Goal: Transaction & Acquisition: Purchase product/service

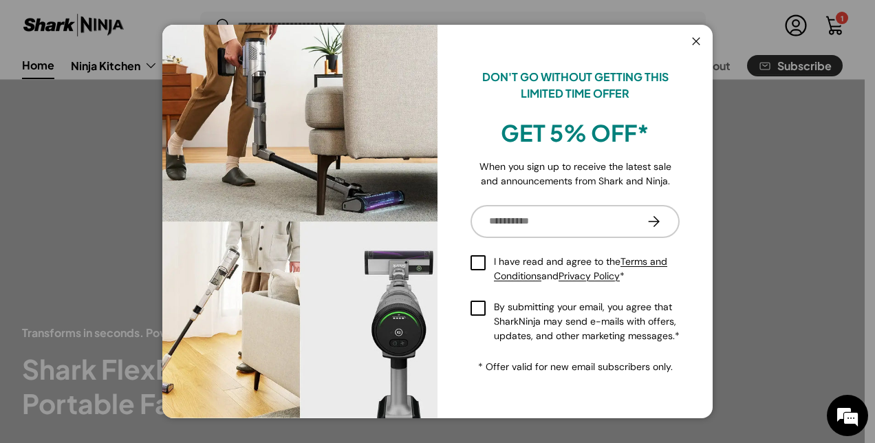
click at [693, 36] on button "Close" at bounding box center [696, 42] width 26 height 28
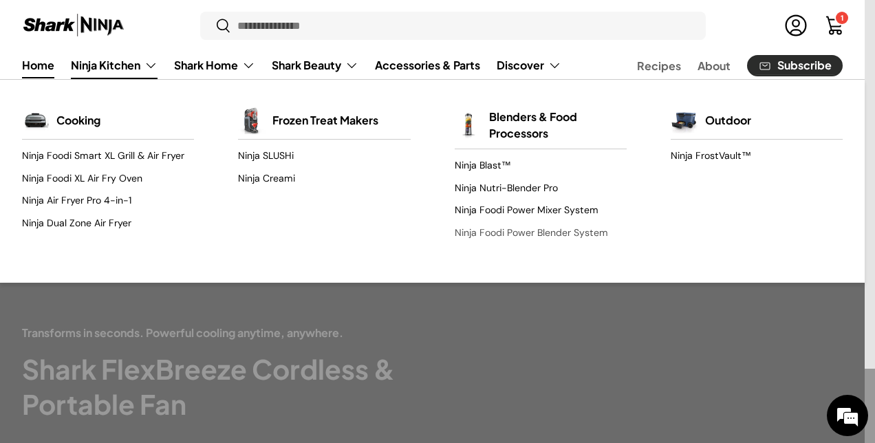
click at [490, 234] on link "Ninja Foodi Power Blender System" at bounding box center [541, 233] width 172 height 22
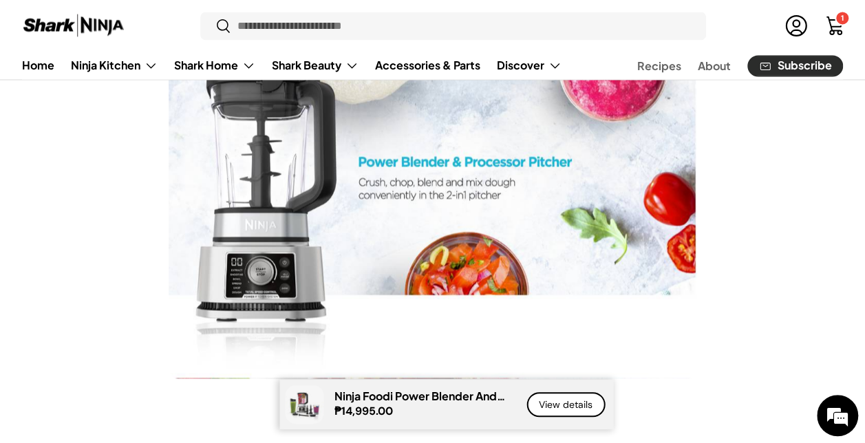
scroll to position [3600, 0]
